Goal: Task Accomplishment & Management: Use online tool/utility

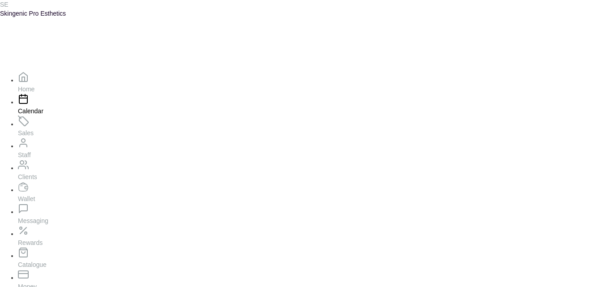
scroll to position [76, 0]
click at [20, 247] on icon at bounding box center [23, 252] width 11 height 11
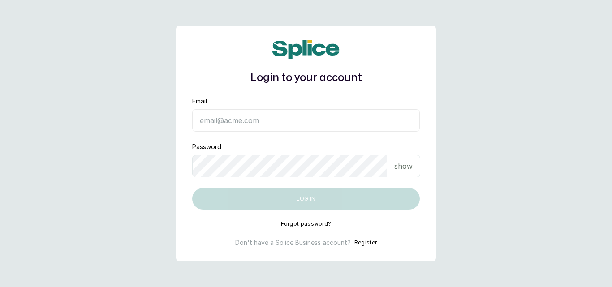
type input "skingenicpro@brownskingirlbsg.com"
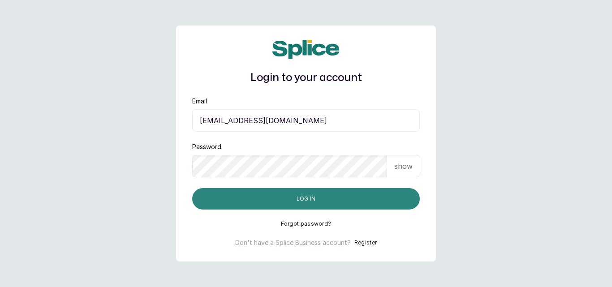
click at [294, 202] on button "Log in" at bounding box center [306, 199] width 228 height 22
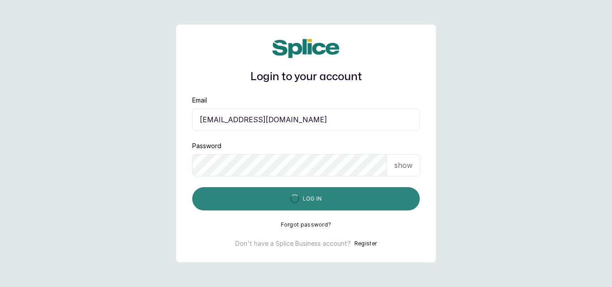
click at [294, 202] on div "submit" at bounding box center [295, 199] width 10 height 10
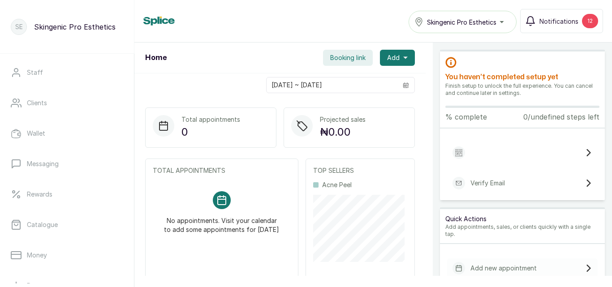
scroll to position [92, 0]
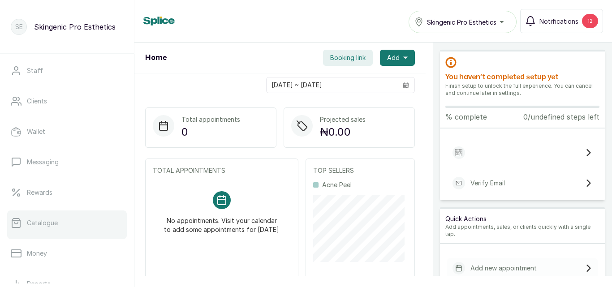
click at [33, 220] on p "Catalogue" at bounding box center [42, 223] width 31 height 9
